Goal: Navigation & Orientation: Find specific page/section

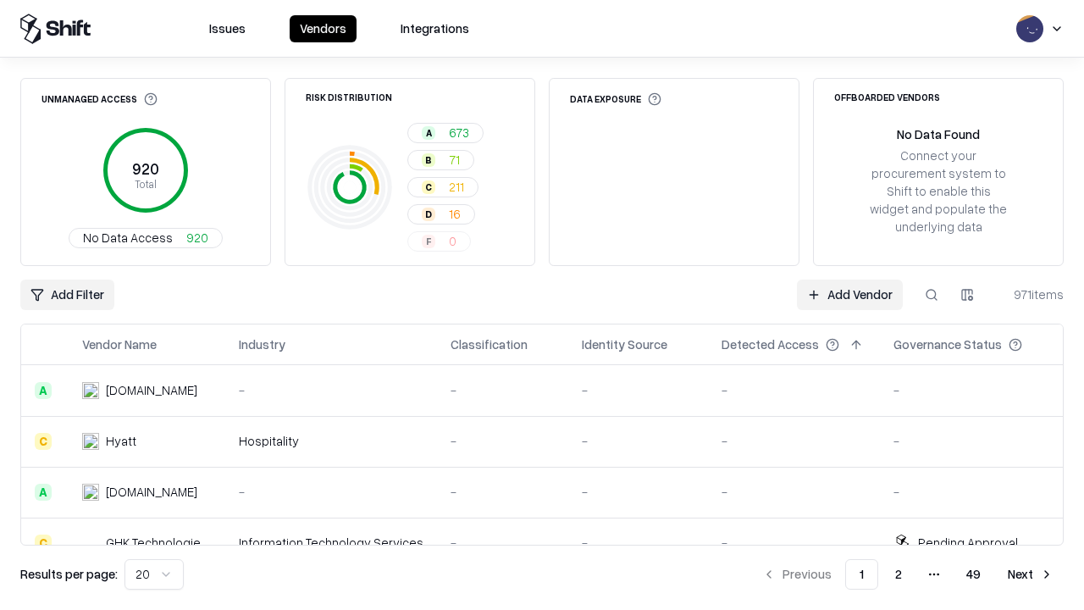
click at [154, 574] on html "Issues Vendors Integrations Unmanaged Access 920 Total No Data Access 920 Risk …" at bounding box center [542, 305] width 1084 height 610
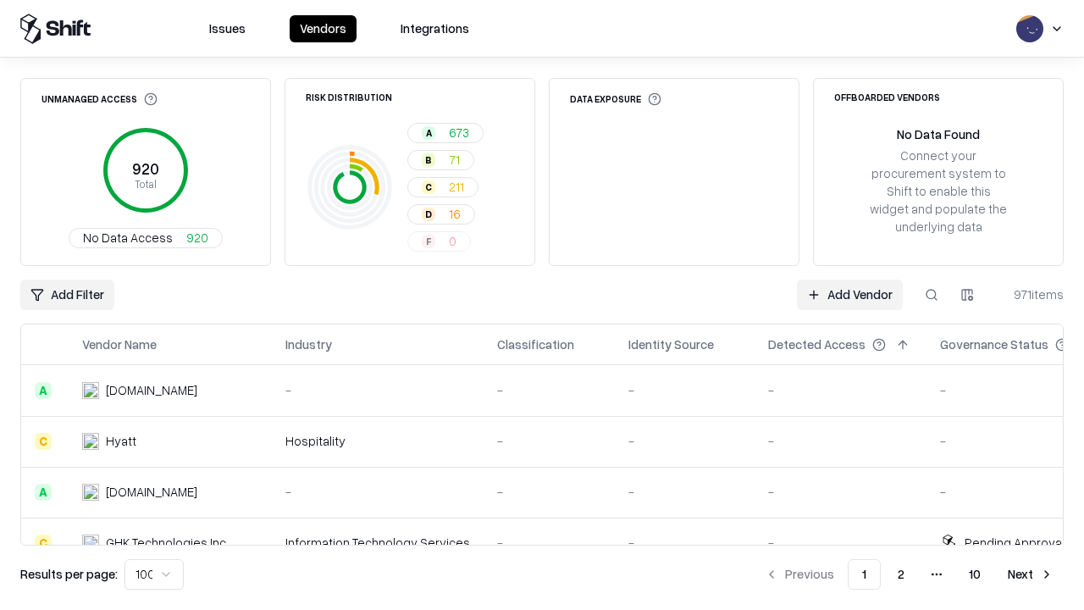
click at [1031, 574] on button "Next" at bounding box center [1031, 574] width 66 height 30
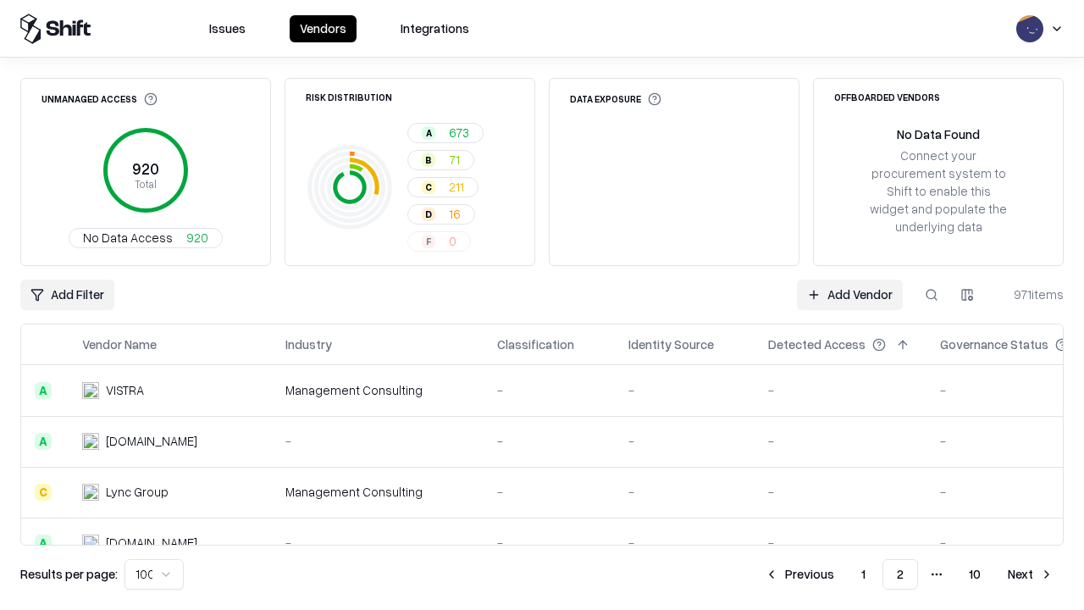
click at [1031, 574] on button "Next" at bounding box center [1031, 574] width 66 height 30
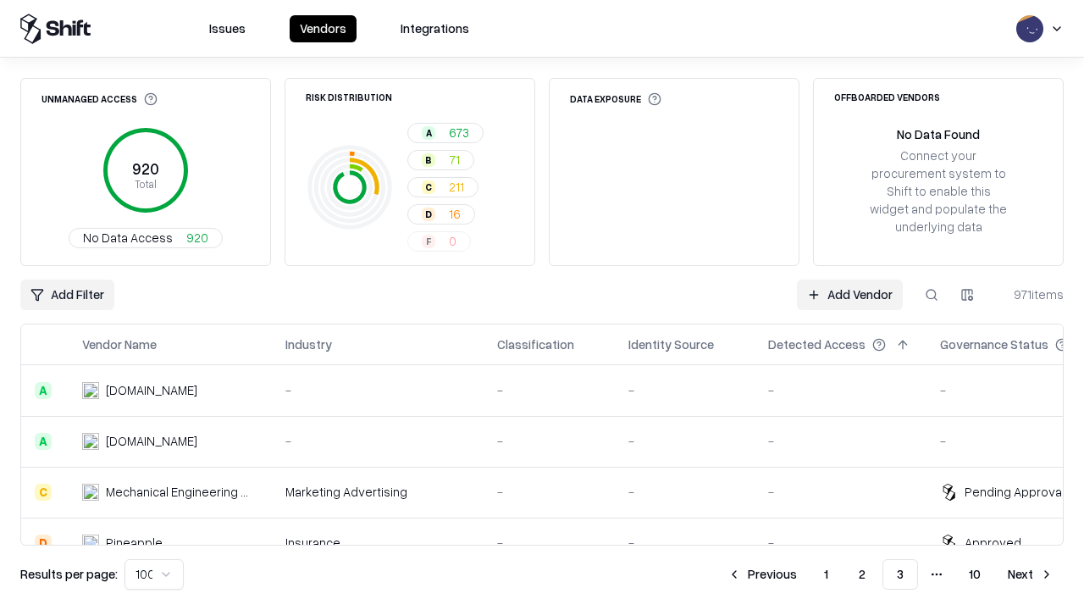
click at [1031, 574] on button "Next" at bounding box center [1031, 574] width 66 height 30
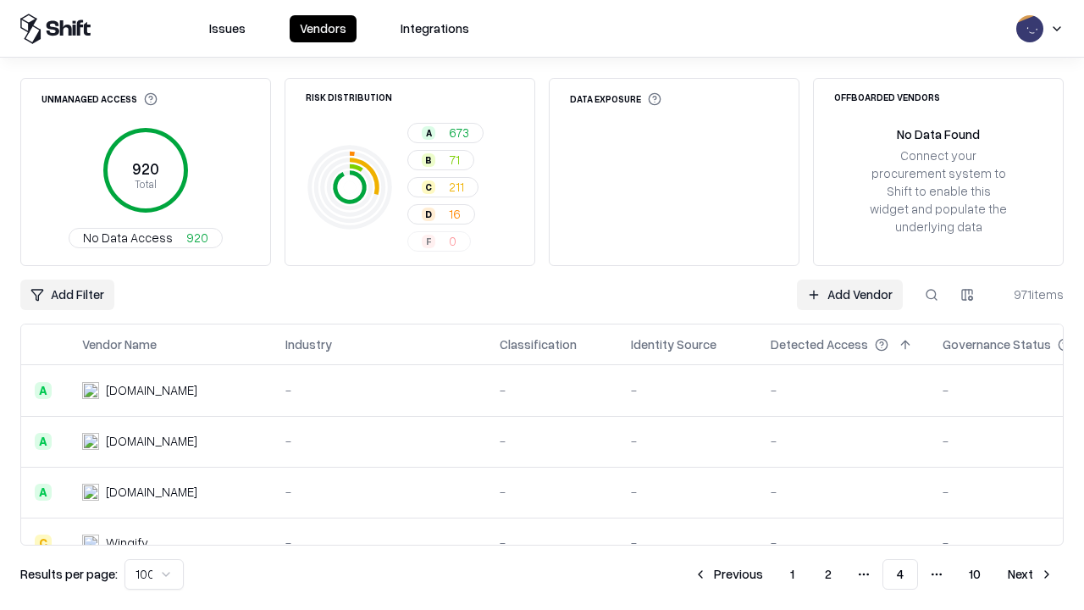
click at [1031, 574] on button "Next" at bounding box center [1031, 574] width 66 height 30
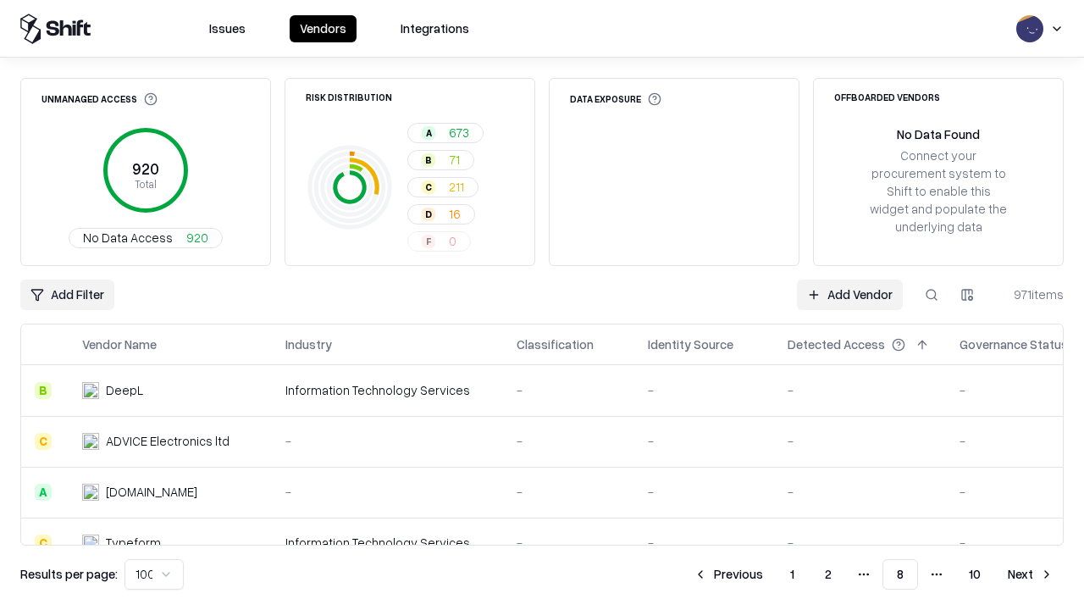
click at [1031, 574] on button "Next" at bounding box center [1031, 574] width 66 height 30
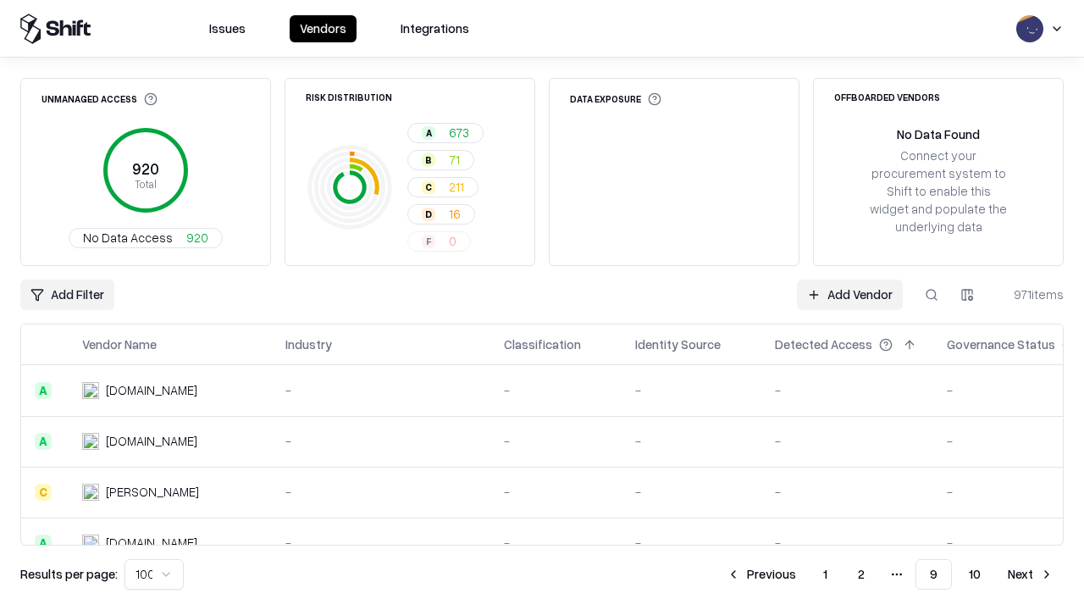
click at [1031, 574] on button "Next" at bounding box center [1031, 574] width 66 height 30
click at [799, 574] on button "Previous" at bounding box center [799, 574] width 90 height 30
click at [761, 574] on button "Previous" at bounding box center [761, 574] width 90 height 30
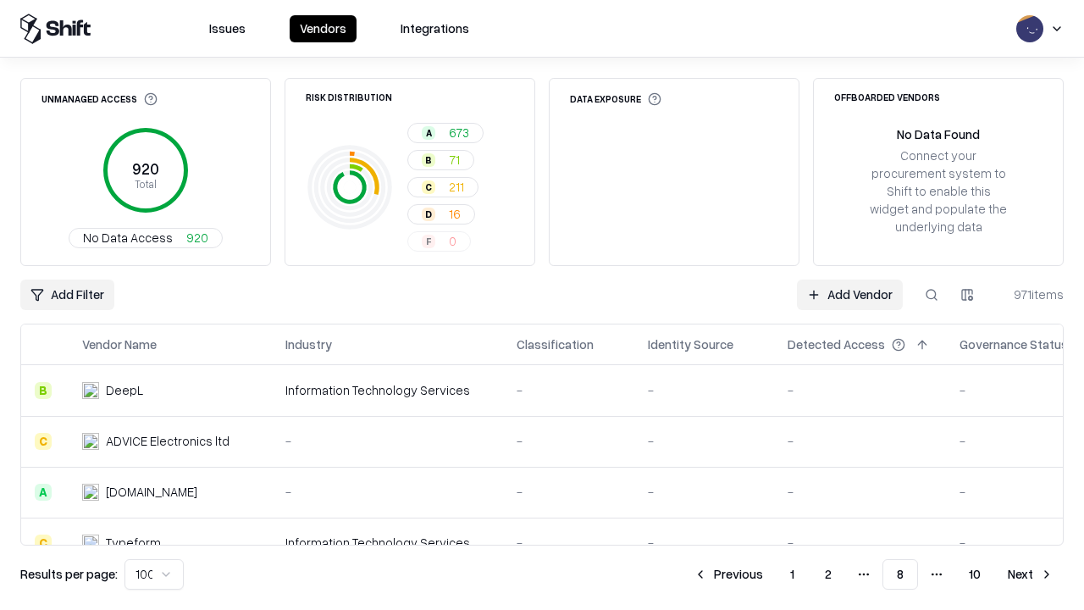
click at [728, 574] on button "Previous" at bounding box center [728, 574] width 90 height 30
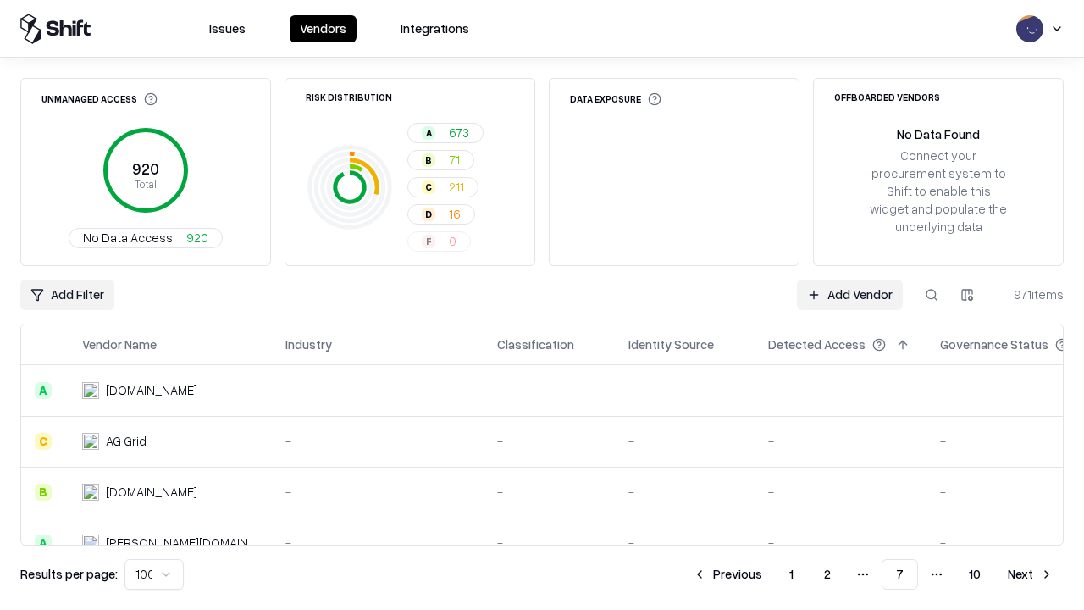
click at [727, 574] on button "Previous" at bounding box center [728, 574] width 90 height 30
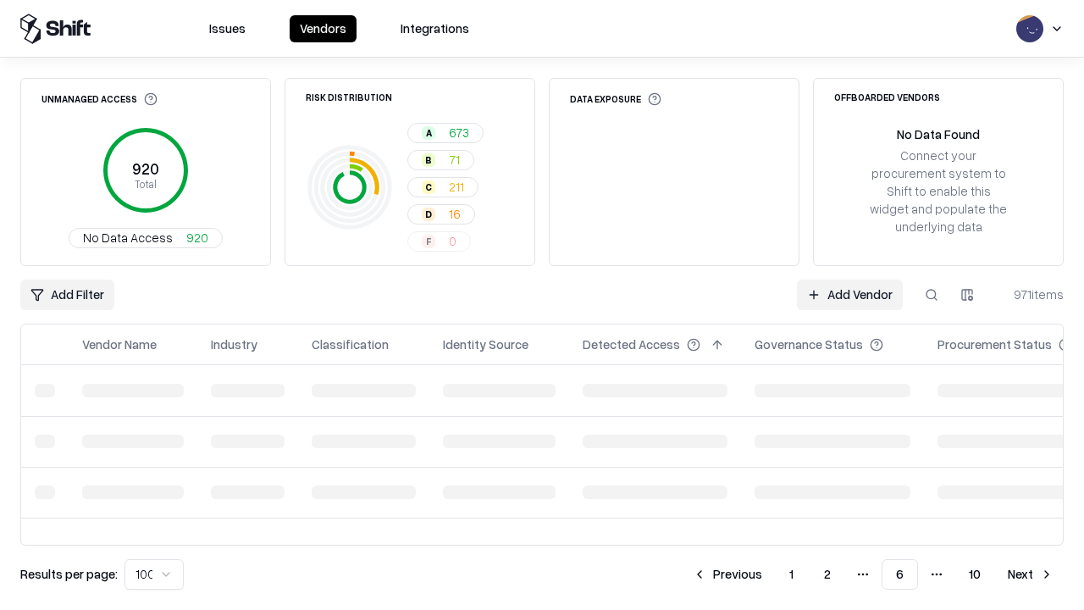
click at [727, 574] on button "Previous" at bounding box center [728, 574] width 90 height 30
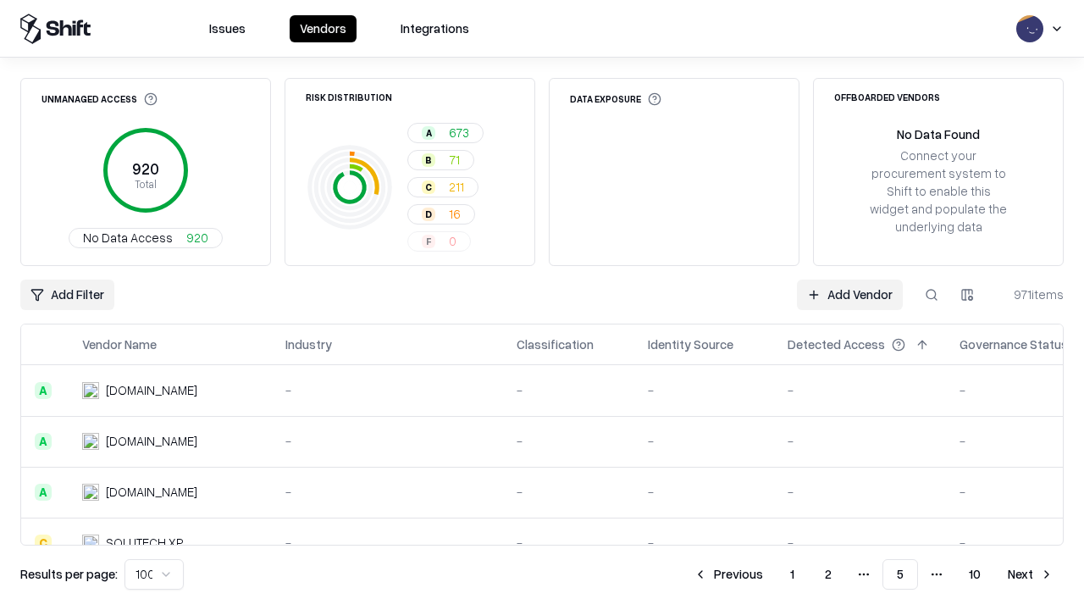
click at [728, 574] on button "Previous" at bounding box center [728, 574] width 90 height 30
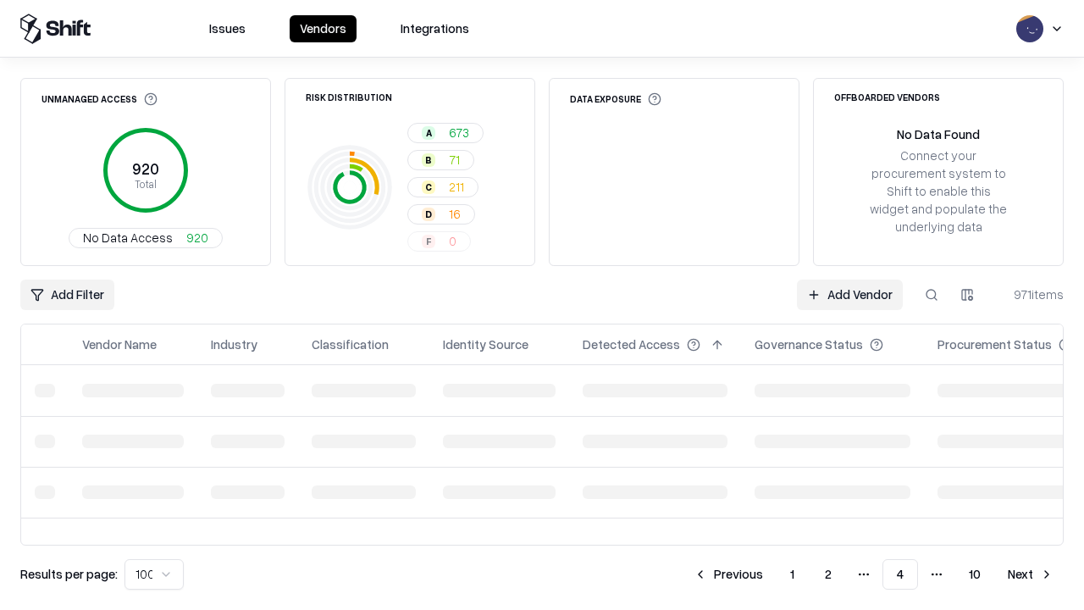
click at [728, 574] on button "Previous" at bounding box center [728, 574] width 90 height 30
